Goal: Check status

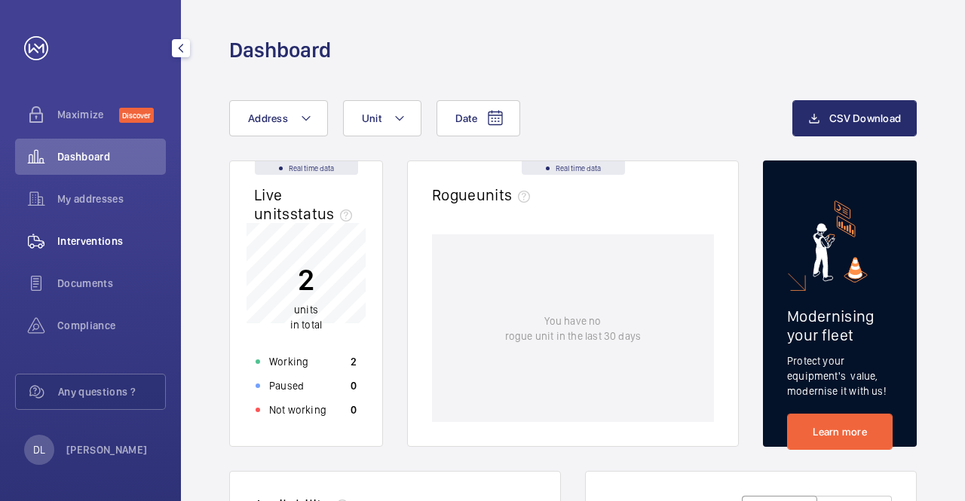
click at [104, 240] on span "Interventions" at bounding box center [111, 241] width 109 height 15
